Goal: Transaction & Acquisition: Download file/media

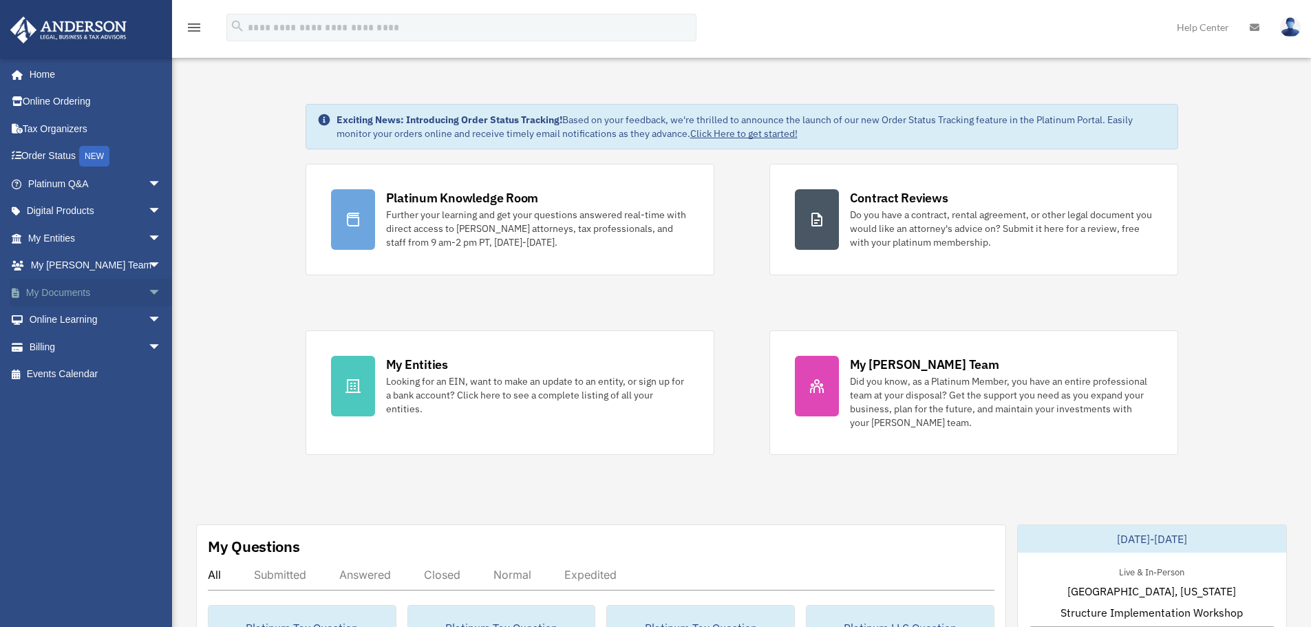
click at [149, 286] on span "arrow_drop_down" at bounding box center [162, 293] width 28 height 28
click at [50, 311] on link "Box" at bounding box center [100, 320] width 163 height 28
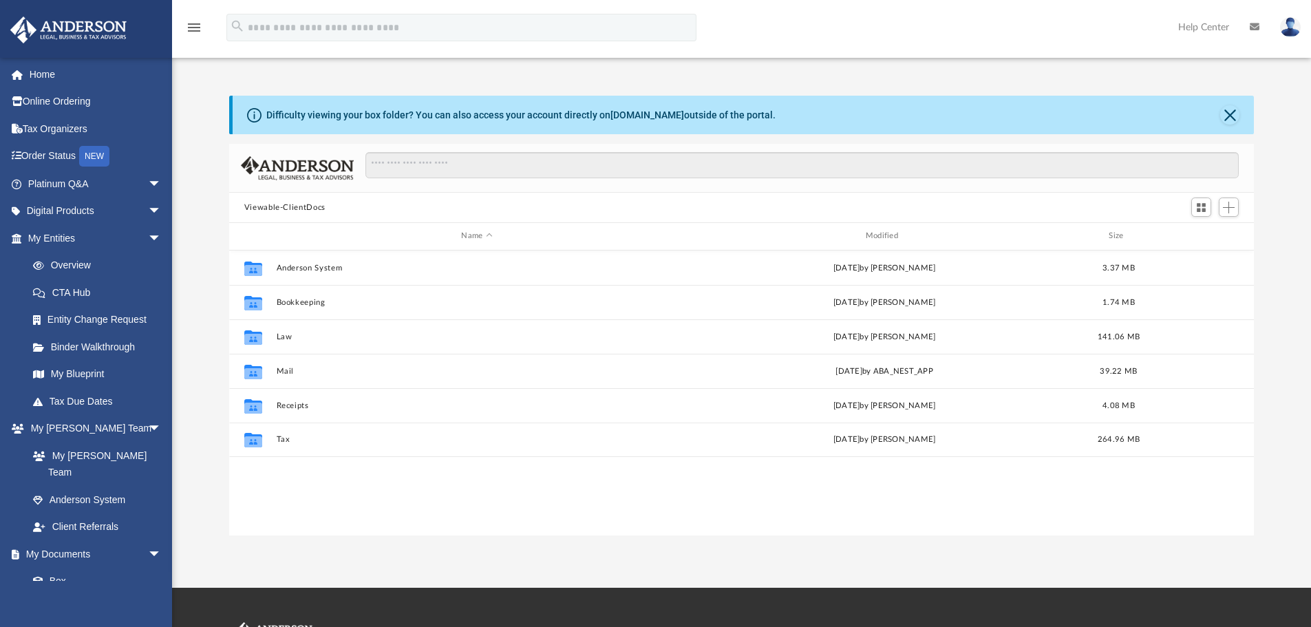
scroll to position [303, 1015]
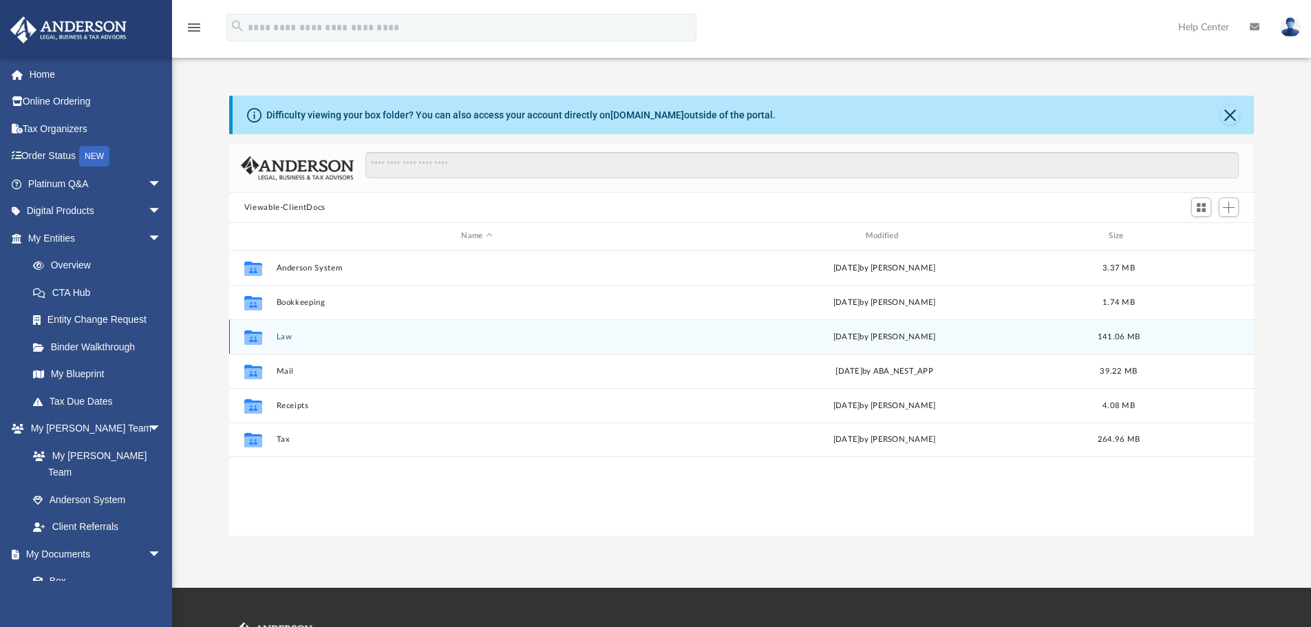
click at [279, 333] on button "Law" at bounding box center [476, 336] width 401 height 9
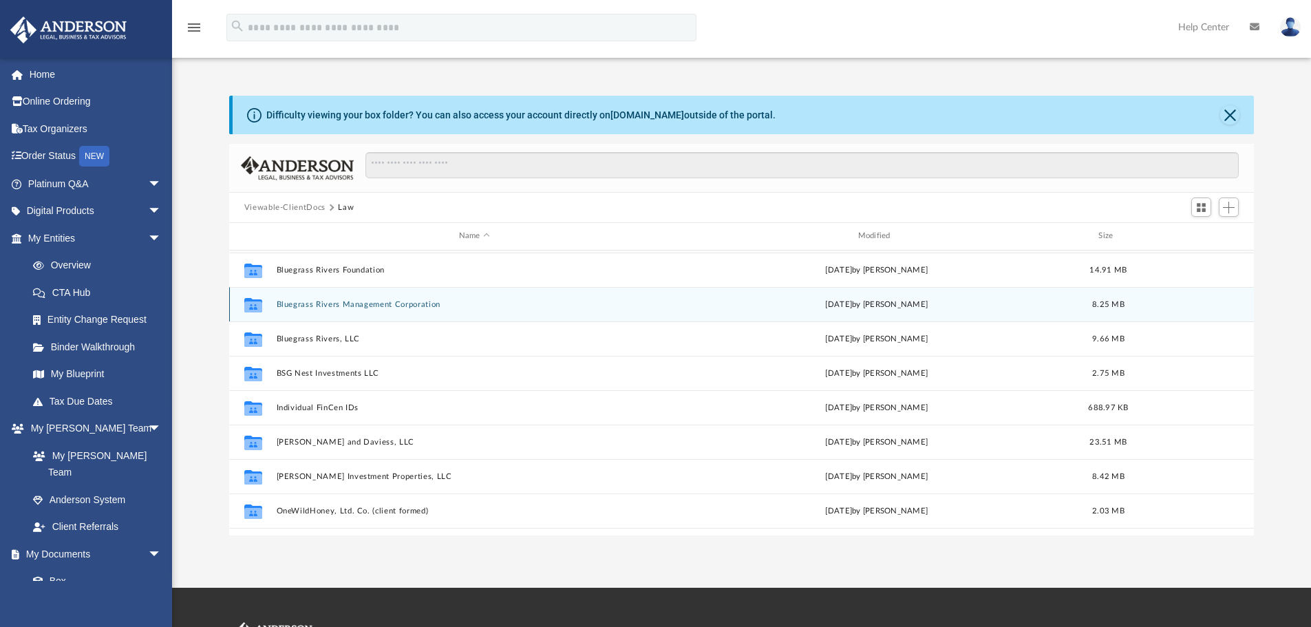
scroll to position [128, 0]
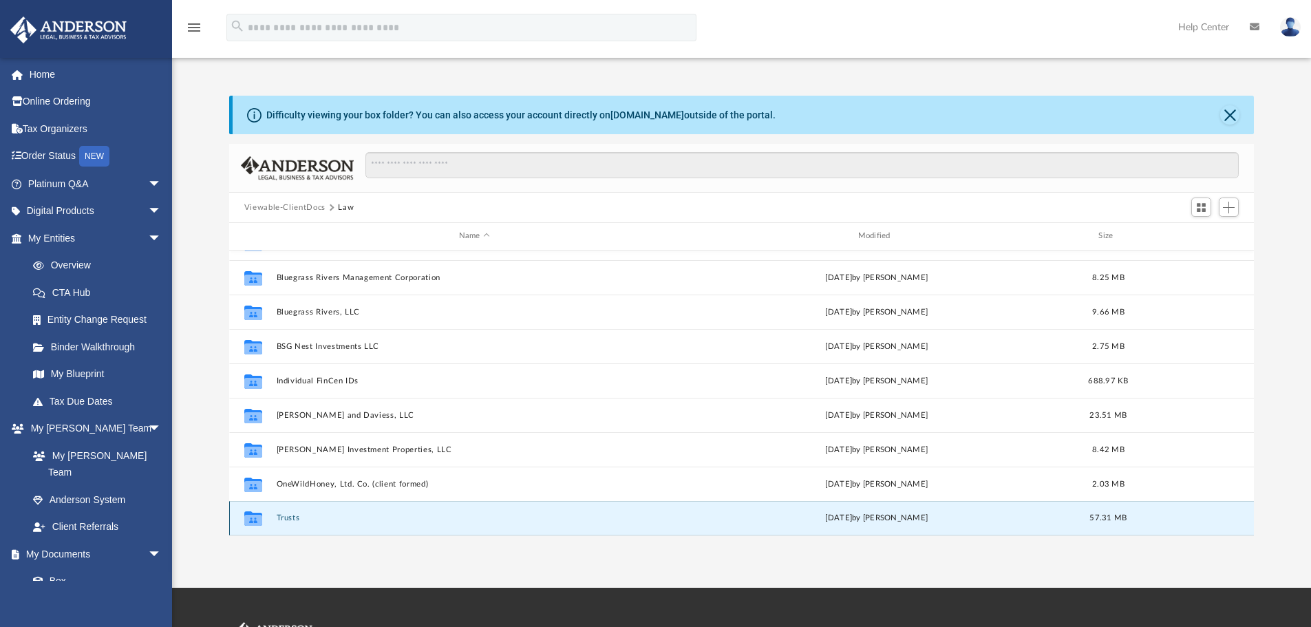
click at [296, 517] on button "Trusts" at bounding box center [474, 517] width 396 height 9
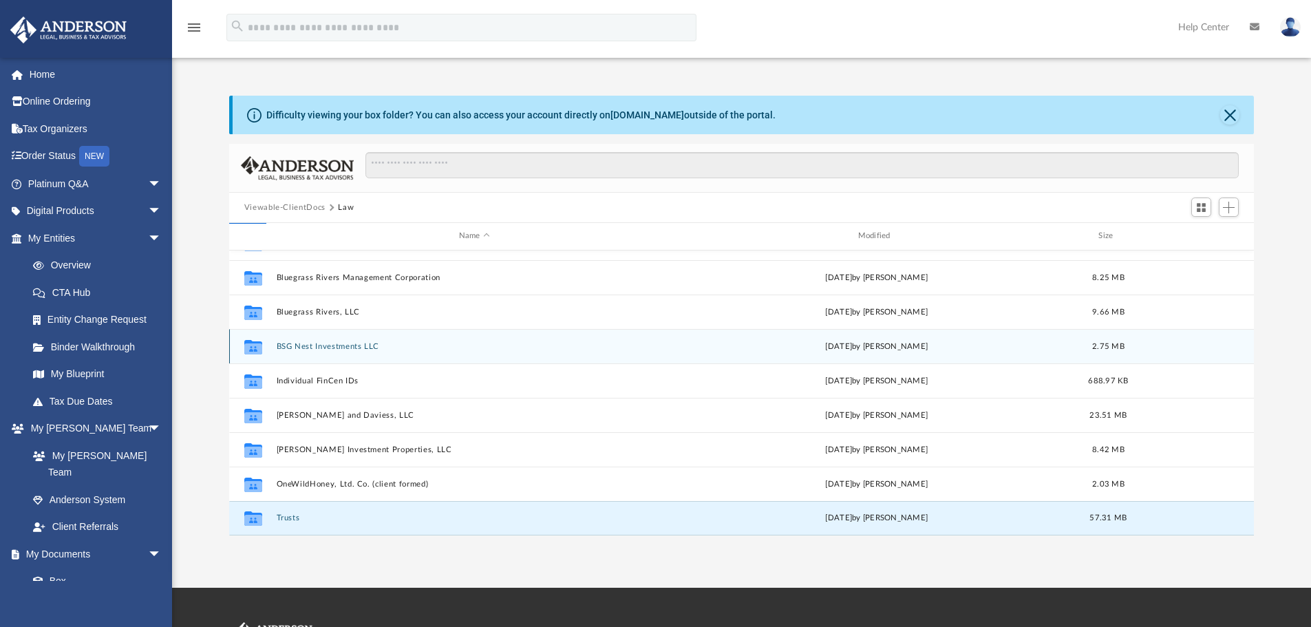
scroll to position [0, 0]
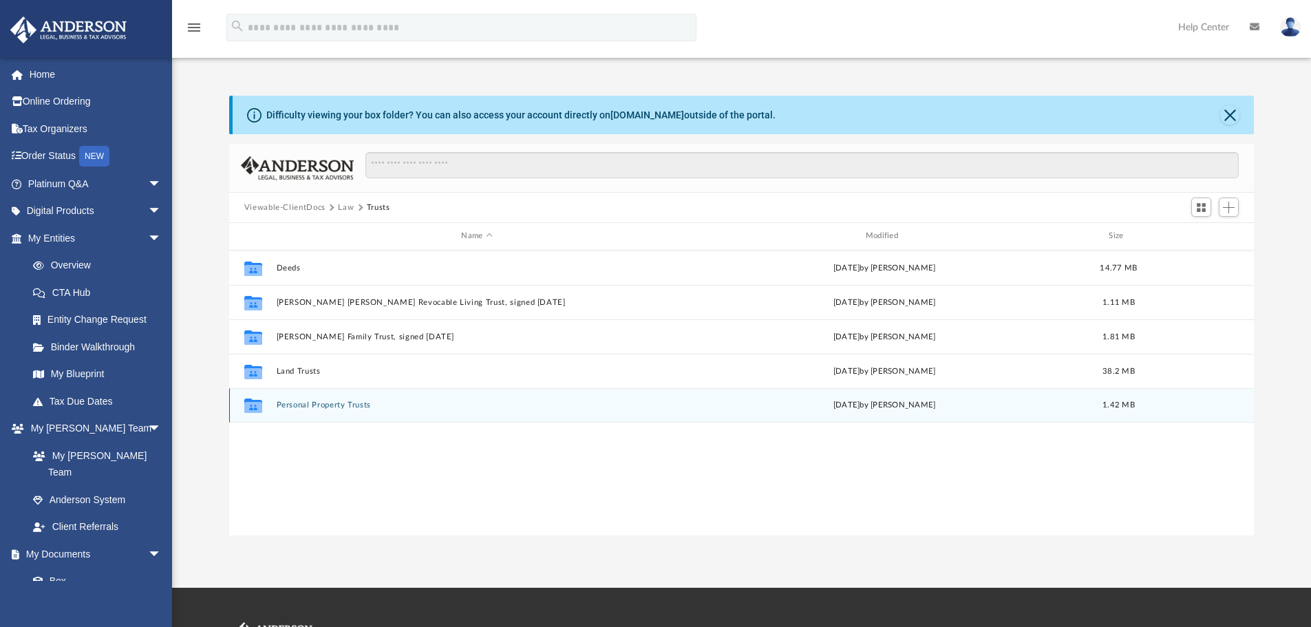
click at [321, 403] on button "Personal Property Trusts" at bounding box center [476, 405] width 401 height 9
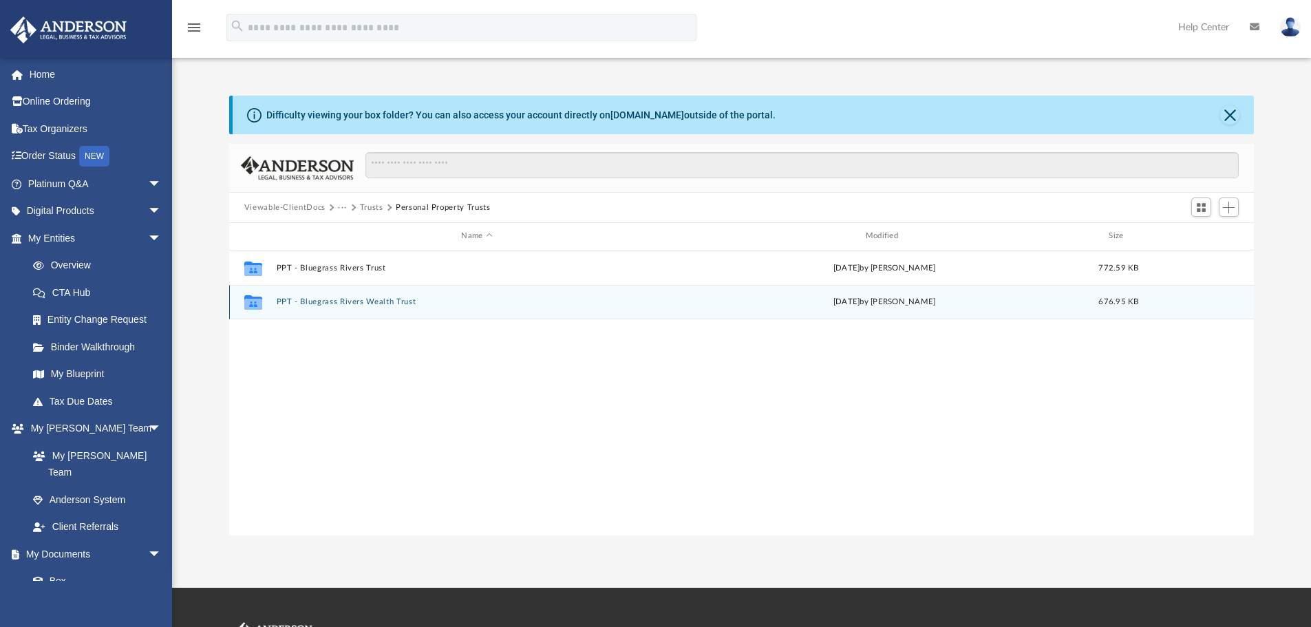
click at [390, 299] on button "PPT - Bluegrass Rivers Wealth Trust" at bounding box center [476, 301] width 401 height 9
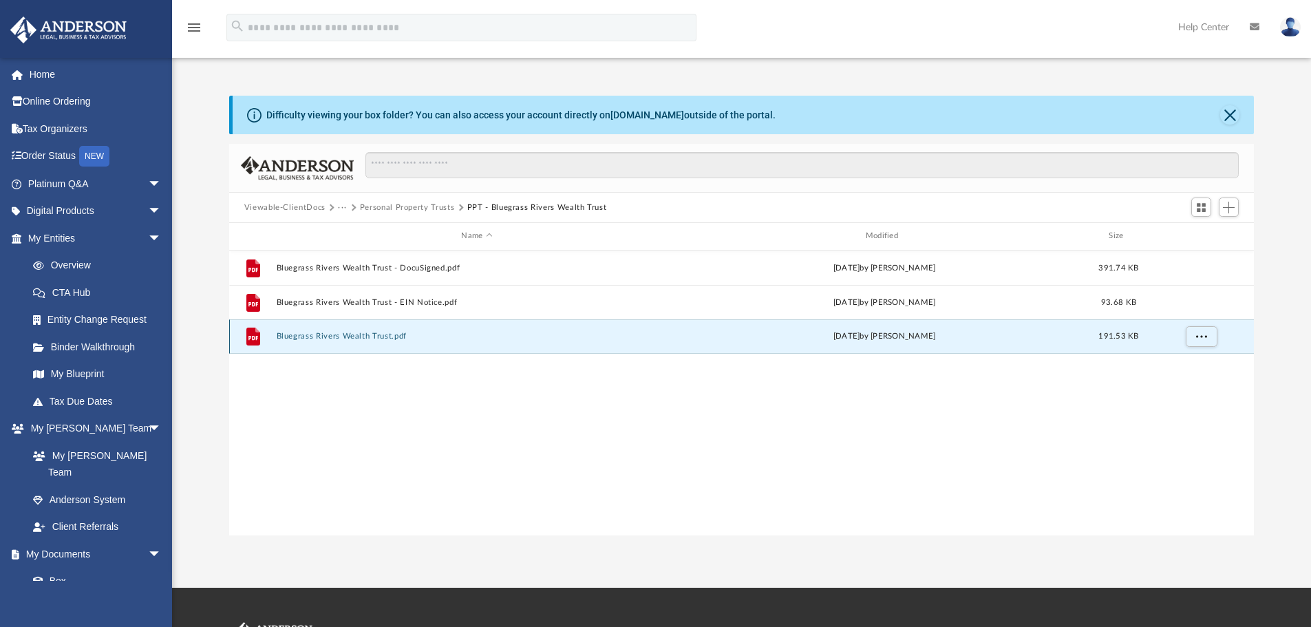
click at [396, 332] on button "Bluegrass Rivers Wealth Trust.pdf" at bounding box center [476, 336] width 401 height 9
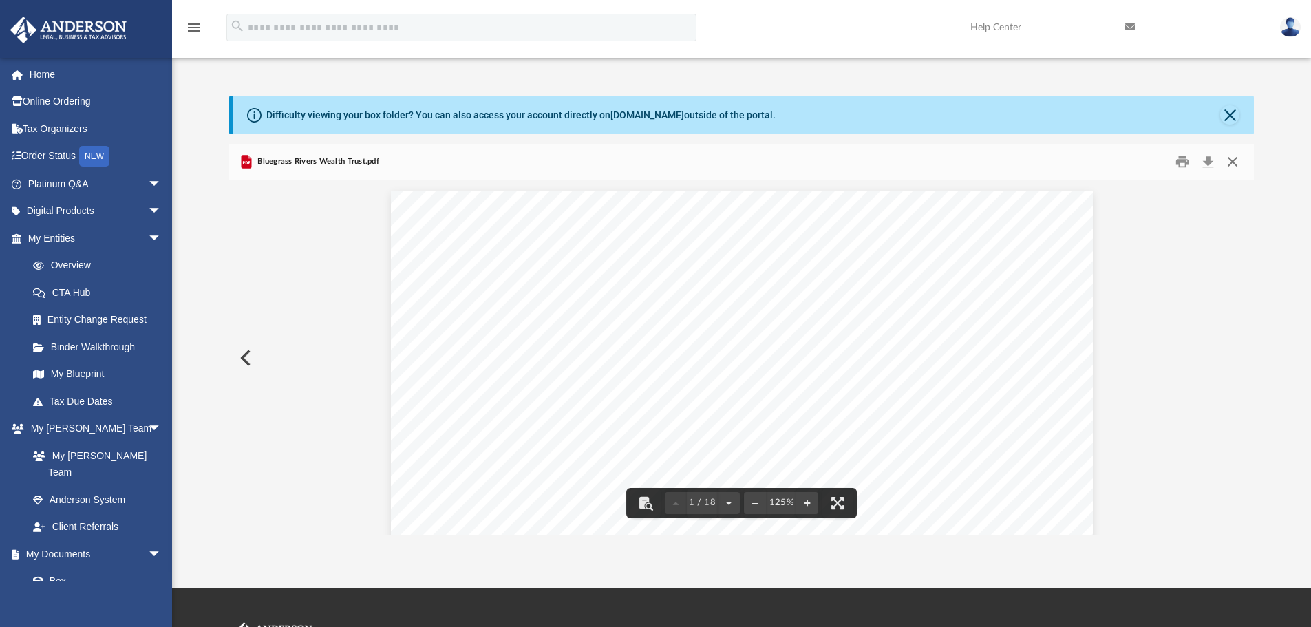
click at [1236, 165] on button "Close" at bounding box center [1232, 161] width 25 height 21
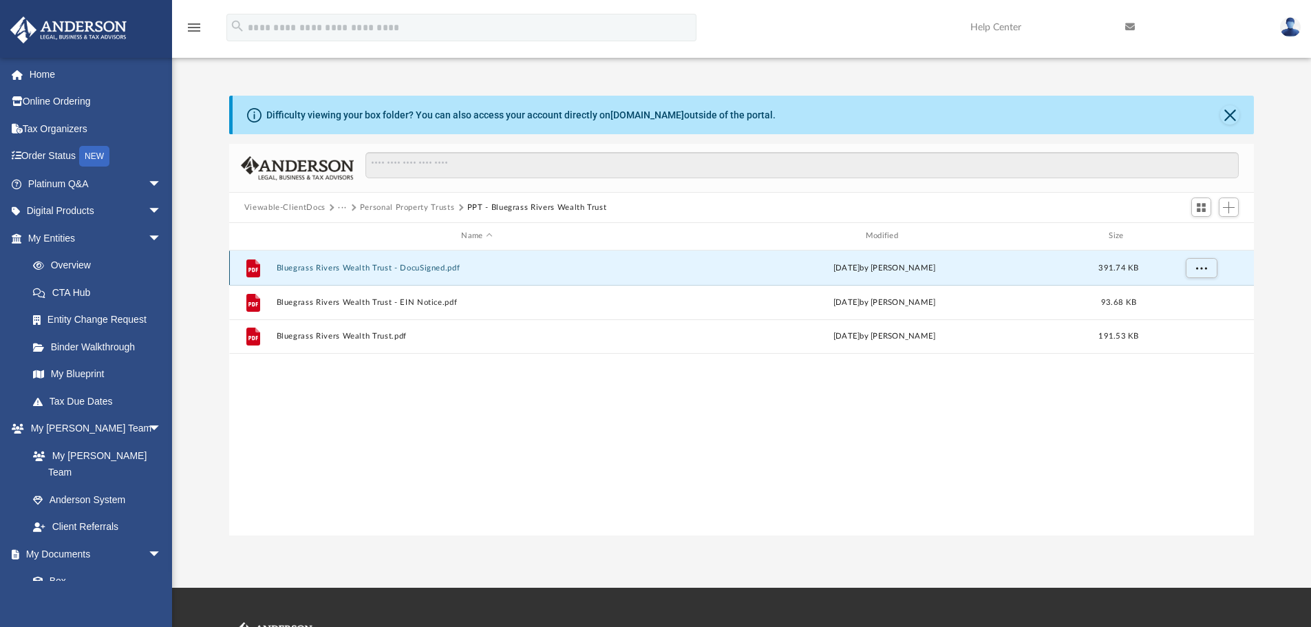
click at [396, 266] on button "Bluegrass Rivers Wealth Trust - DocuSigned.pdf" at bounding box center [476, 268] width 401 height 9
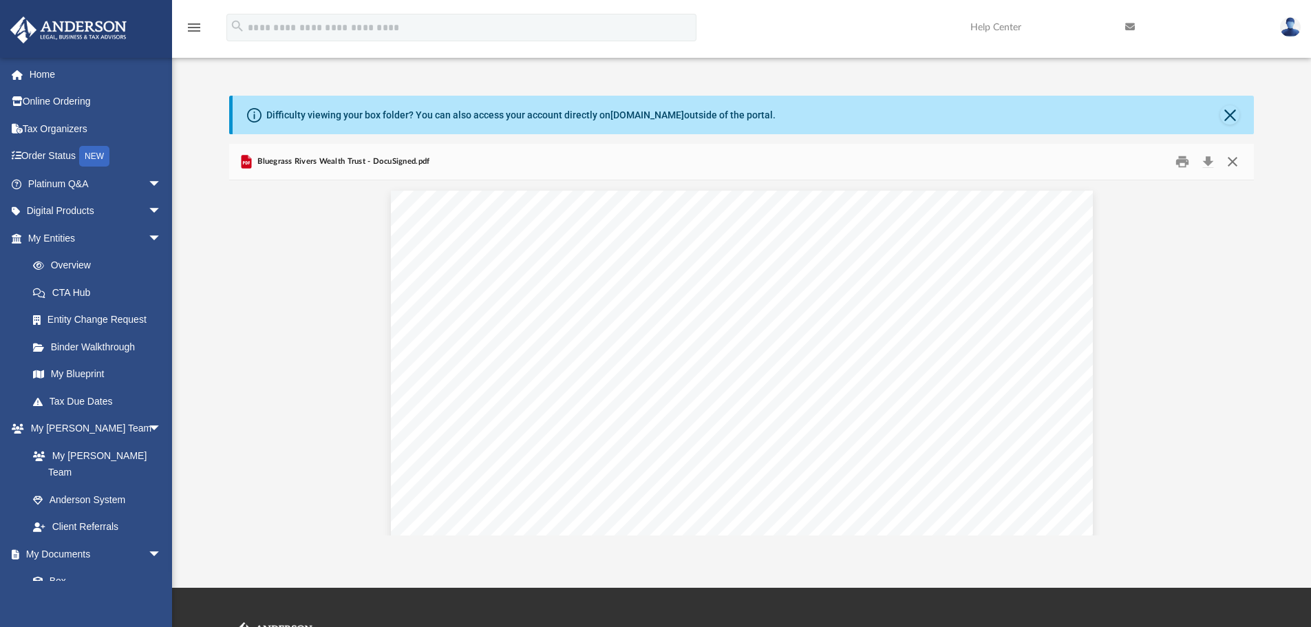
click at [1229, 160] on button "Close" at bounding box center [1232, 161] width 25 height 21
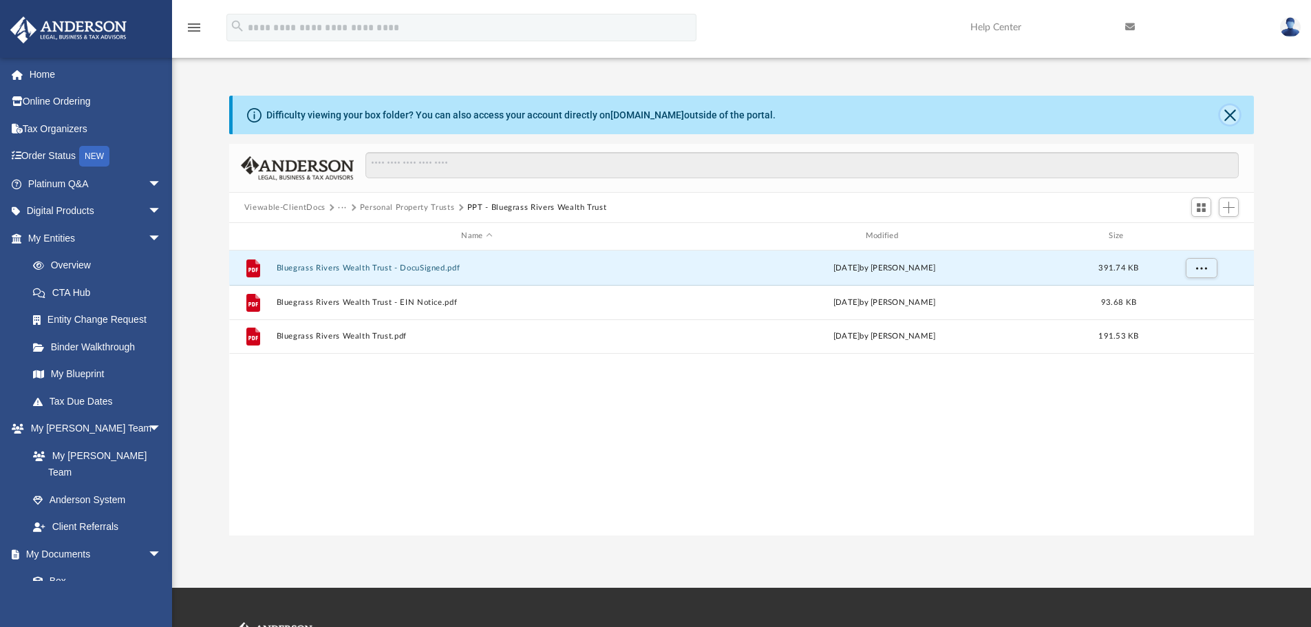
click at [1231, 113] on button "Close" at bounding box center [1229, 114] width 19 height 19
